Goal: Information Seeking & Learning: Learn about a topic

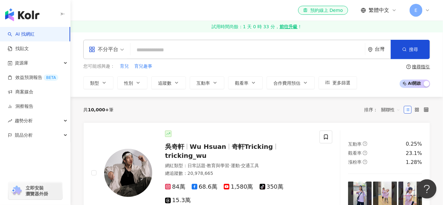
drag, startPoint x: 130, startPoint y: 65, endPoint x: 156, endPoint y: 65, distance: 26.6
click at [156, 65] on div "您可能感興趣： 育兒 育兒趣事" at bounding box center [220, 66] width 274 height 7
drag, startPoint x: 155, startPoint y: 67, endPoint x: 134, endPoint y: 66, distance: 21.2
click at [133, 67] on div "您可能感興趣： 育兒 育兒趣事" at bounding box center [220, 66] width 274 height 7
drag, startPoint x: 134, startPoint y: 66, endPoint x: 169, endPoint y: 65, distance: 35.6
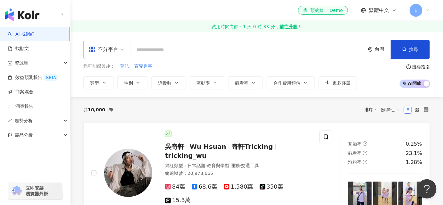
click at [169, 65] on div "您可能感興趣： 育兒 育兒趣事" at bounding box center [220, 66] width 274 height 7
click at [124, 66] on span "育兒" at bounding box center [124, 66] width 9 height 6
type input "**"
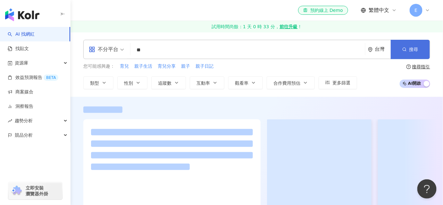
click at [423, 48] on button "搜尋" at bounding box center [410, 49] width 39 height 19
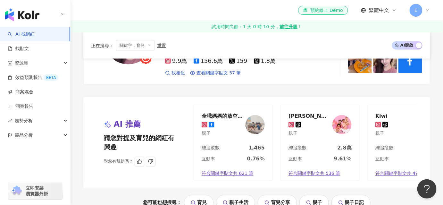
scroll to position [1253, 0]
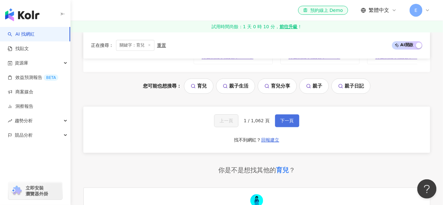
click at [283, 118] on span "下一頁" at bounding box center [286, 120] width 13 height 5
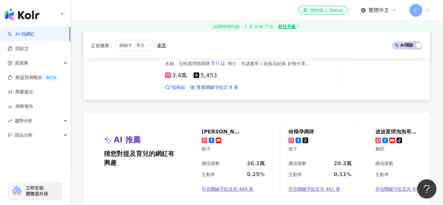
scroll to position [1165, 0]
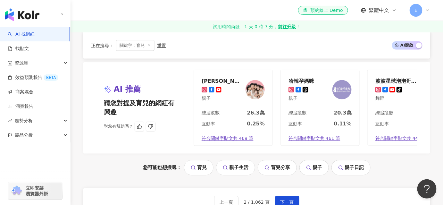
click at [204, 78] on div "茜茜" at bounding box center [223, 81] width 42 height 6
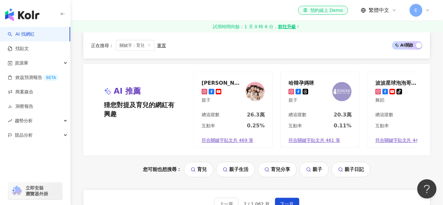
scroll to position [1224, 0]
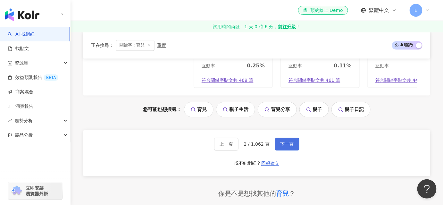
click at [284, 141] on span "下一頁" at bounding box center [286, 143] width 13 height 5
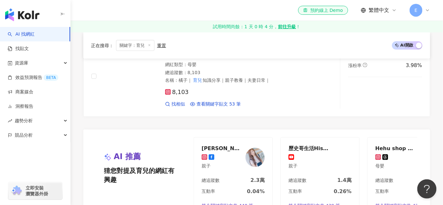
scroll to position [1136, 0]
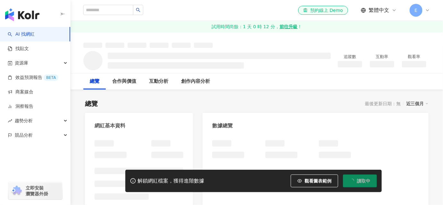
scroll to position [138, 0]
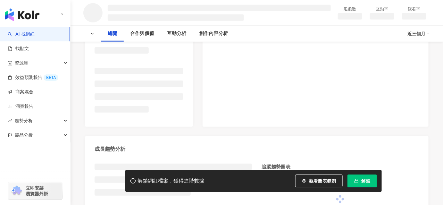
scroll to position [233, 0]
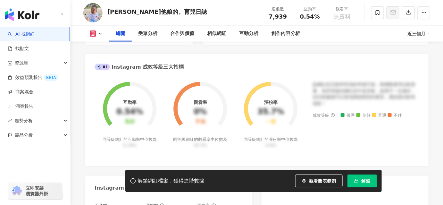
scroll to position [152, 0]
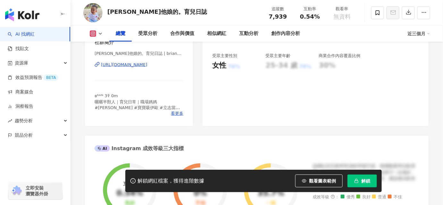
click at [130, 64] on div "https://www.instagram.com/brian0627tw/" at bounding box center [124, 65] width 46 height 6
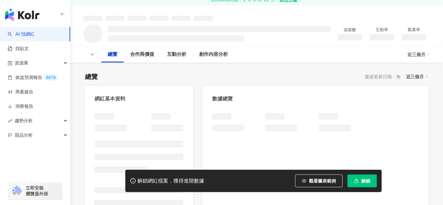
scroll to position [58, 0]
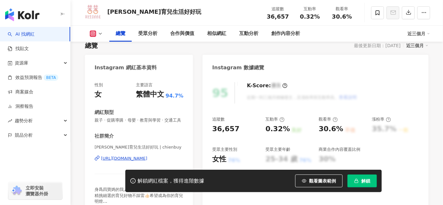
click at [133, 161] on div "https://www.instagram.com/chienbuy/" at bounding box center [124, 158] width 46 height 6
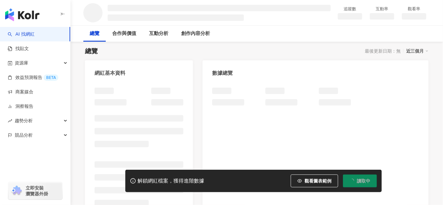
scroll to position [87, 0]
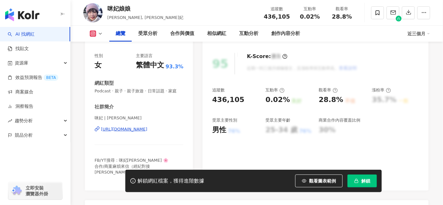
click at [131, 132] on div "https://www.instagram.com/juliamisakii/" at bounding box center [124, 129] width 46 height 6
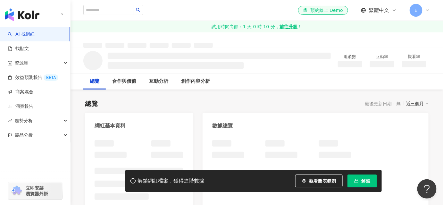
scroll to position [87, 0]
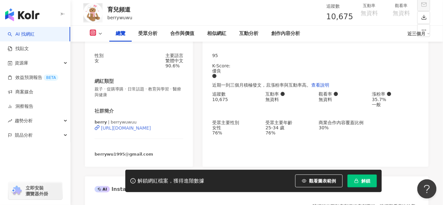
click at [121, 130] on div "https://www.instagram.com/berrywuwuu/" at bounding box center [126, 127] width 50 height 5
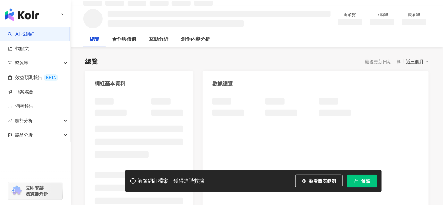
scroll to position [58, 0]
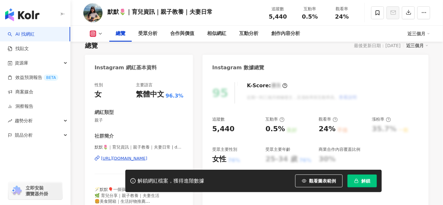
scroll to position [116, 0]
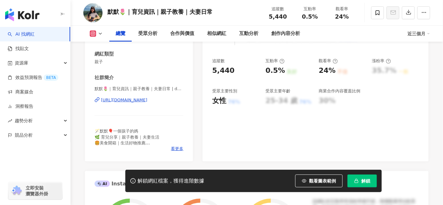
click at [137, 99] on div "https://www.instagram.com/demom_mom/" at bounding box center [124, 100] width 46 height 6
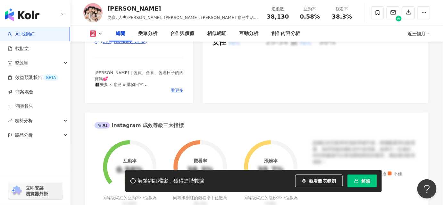
click at [136, 45] on div "https://www.instagram.com/chienchien99/" at bounding box center [124, 42] width 46 height 6
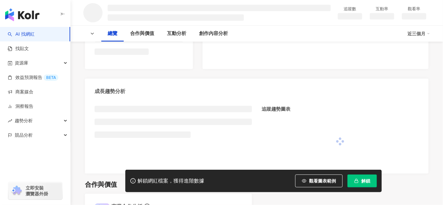
scroll to position [178, 0]
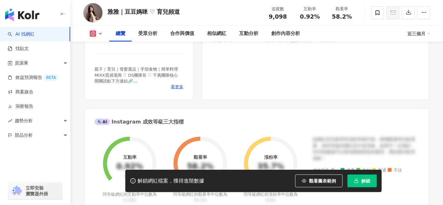
drag, startPoint x: 141, startPoint y: 104, endPoint x: 138, endPoint y: 75, distance: 29.6
click at [133, 62] on div "雅雅｜豆豆媽咪 ♡ 育兒頻道 | oorainie [URL][DOMAIN_NAME]" at bounding box center [139, 42] width 89 height 37
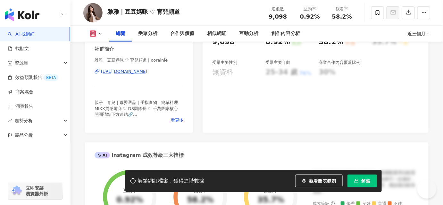
click at [142, 73] on div "[URL][DOMAIN_NAME]" at bounding box center [124, 72] width 46 height 6
